Goal: Transaction & Acquisition: Purchase product/service

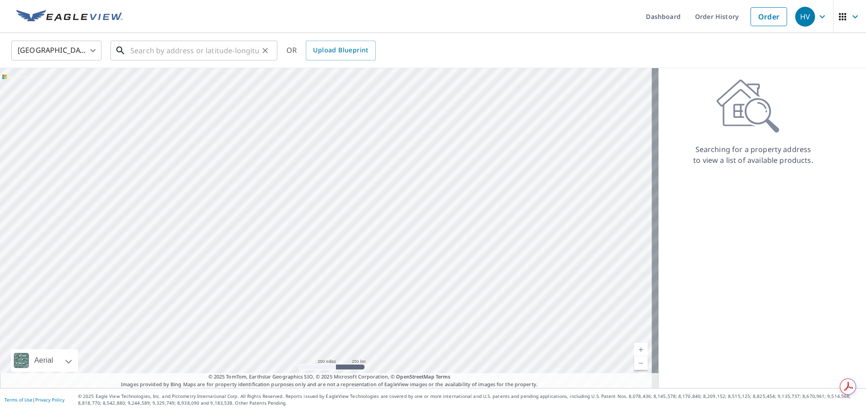
click at [238, 51] on input "text" at bounding box center [194, 50] width 128 height 25
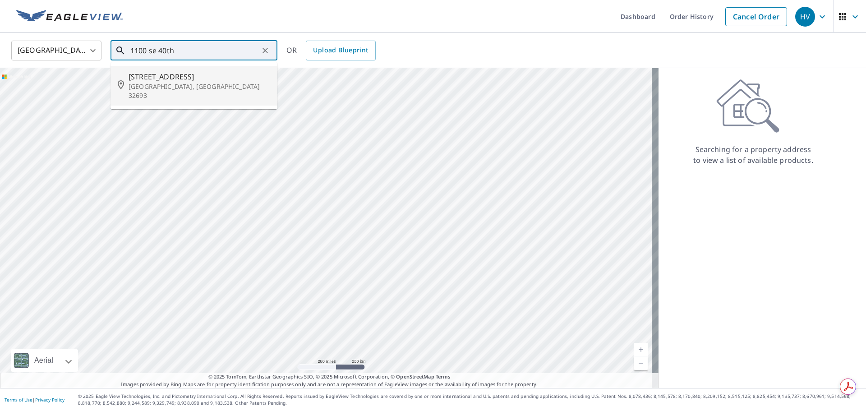
click at [252, 82] on p "[GEOGRAPHIC_DATA], [GEOGRAPHIC_DATA] 32693" at bounding box center [199, 91] width 142 height 18
type input "[STREET_ADDRESS]"
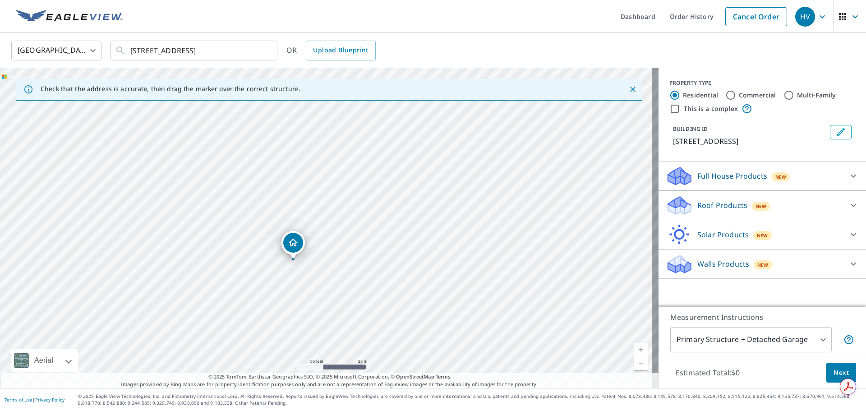
drag, startPoint x: 269, startPoint y: 172, endPoint x: 284, endPoint y: 302, distance: 131.7
click at [284, 302] on div "[STREET_ADDRESS]" at bounding box center [329, 228] width 658 height 320
click at [725, 207] on p "Roof Products" at bounding box center [722, 205] width 50 height 11
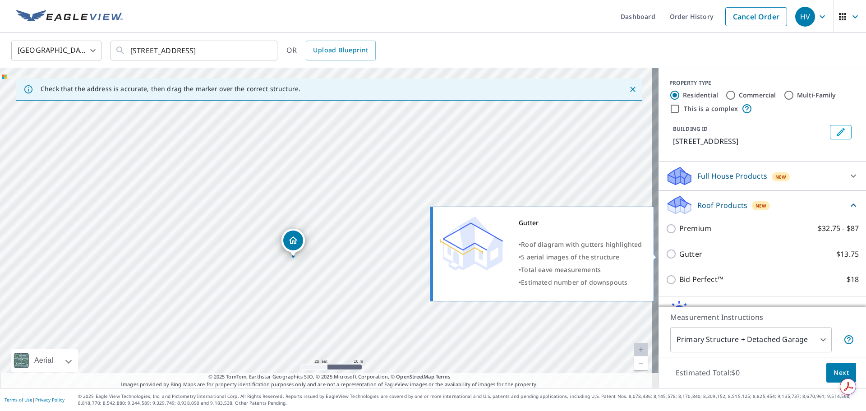
click at [667, 254] on input "Gutter $13.75" at bounding box center [672, 253] width 14 height 11
checkbox input "true"
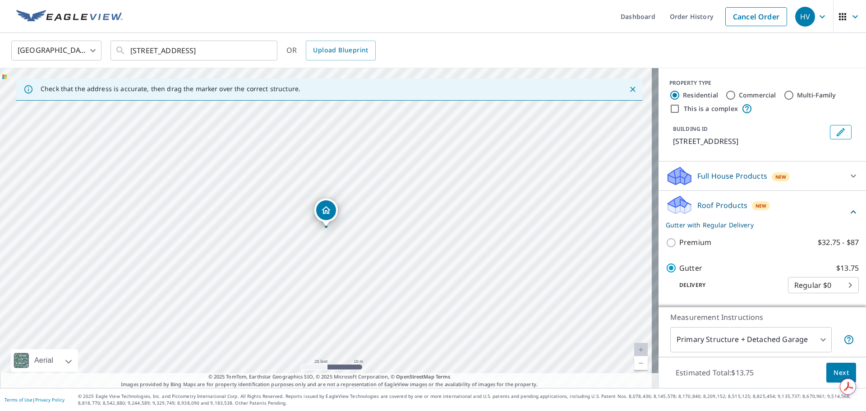
click at [826, 369] on button "Next" at bounding box center [841, 372] width 30 height 20
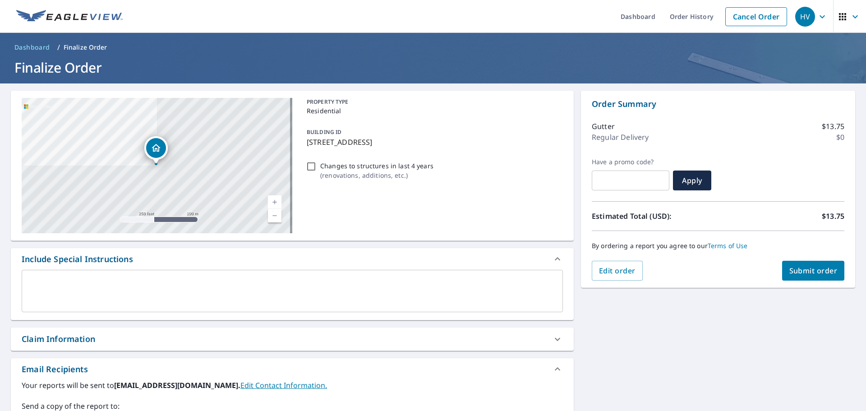
click at [794, 272] on span "Submit order" at bounding box center [813, 271] width 48 height 10
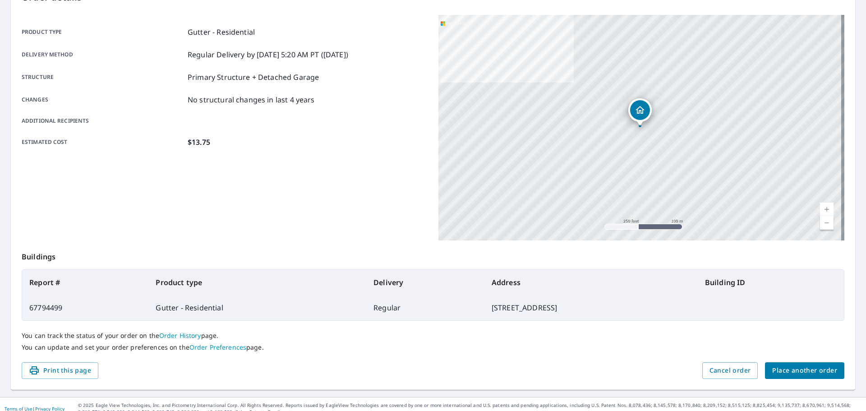
scroll to position [120, 0]
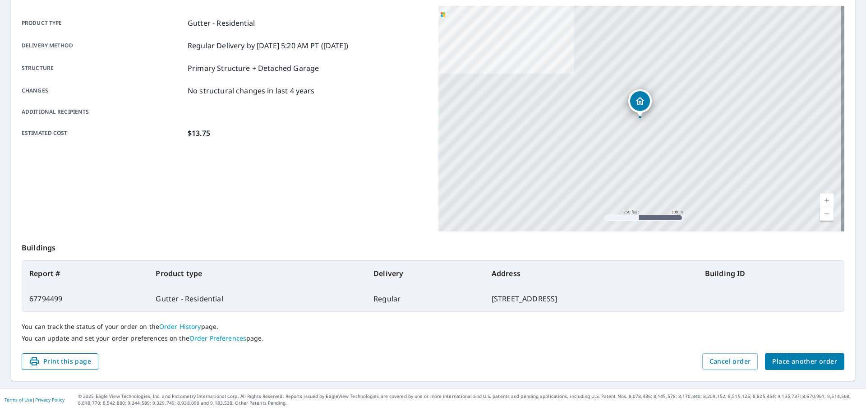
click at [81, 363] on span "Print this page" at bounding box center [60, 361] width 62 height 11
